Goal: Transaction & Acquisition: Purchase product/service

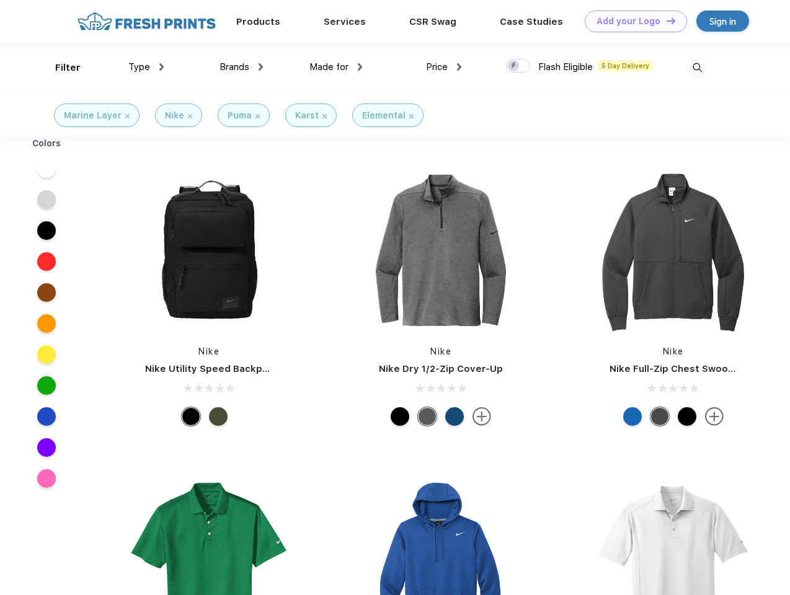
click at [631, 21] on link "Add your Logo Design Tool" at bounding box center [635, 22] width 102 height 22
click at [0, 0] on div "Design Tool" at bounding box center [0, 0] width 0 height 0
click at [665, 20] on link "Add your Logo Design Tool" at bounding box center [635, 22] width 102 height 22
click at [60, 68] on div "Filter" at bounding box center [67, 68] width 25 height 14
click at [146, 67] on span "Type" at bounding box center [139, 66] width 22 height 11
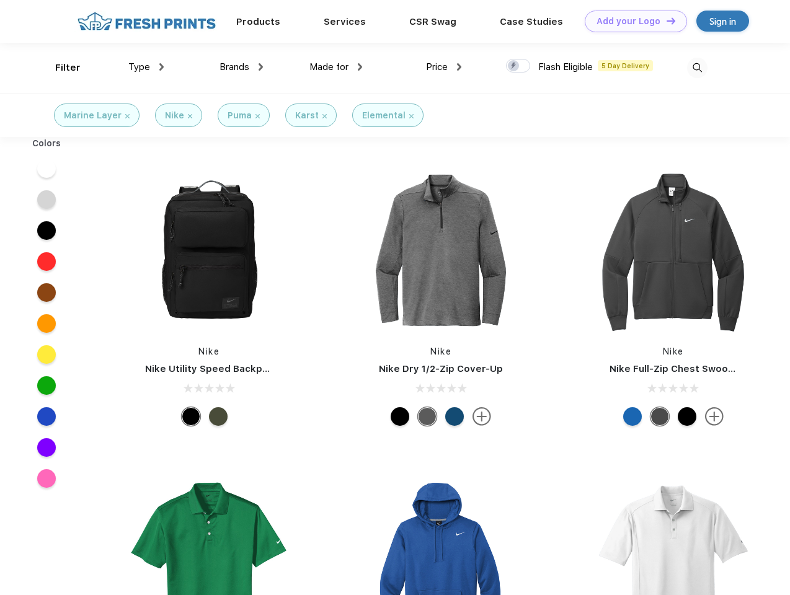
click at [241, 67] on span "Brands" at bounding box center [234, 66] width 30 height 11
click at [336, 67] on span "Made for" at bounding box center [328, 66] width 39 height 11
click at [444, 67] on span "Price" at bounding box center [437, 66] width 22 height 11
click at [518, 66] on div at bounding box center [518, 66] width 24 height 14
click at [514, 66] on input "checkbox" at bounding box center [510, 62] width 8 height 8
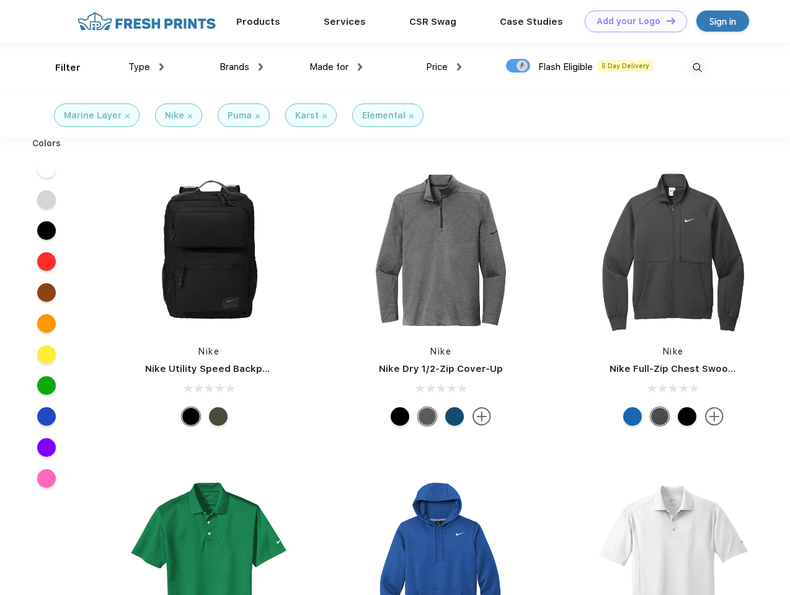
click at [697, 68] on img at bounding box center [697, 68] width 20 height 20
